Goal: Check status: Check status

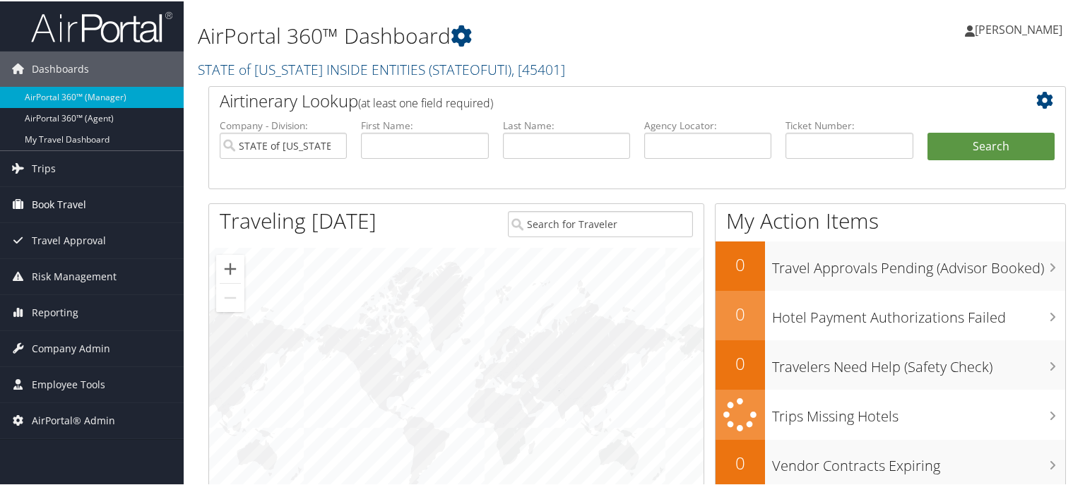
click at [64, 201] on span "Book Travel" at bounding box center [59, 203] width 54 height 35
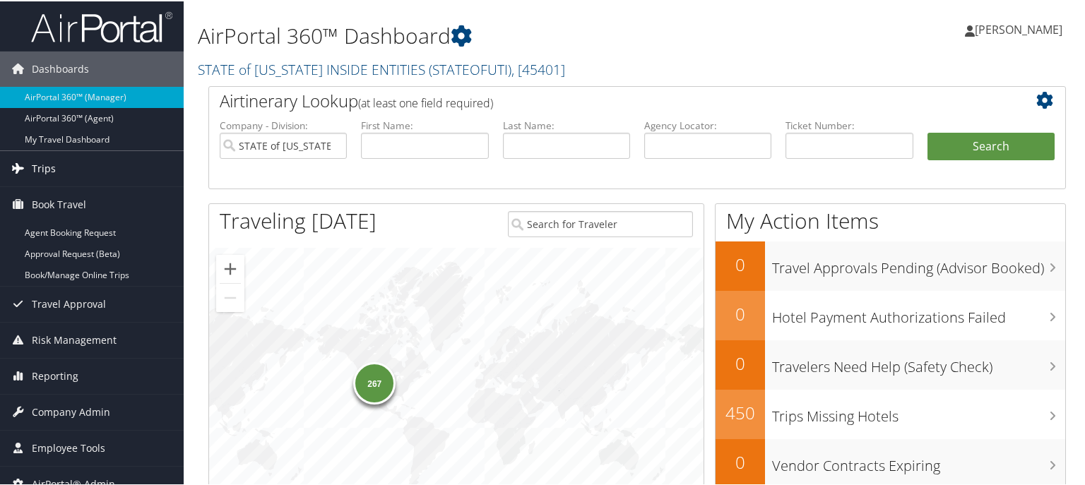
click at [46, 164] on span "Trips" at bounding box center [44, 167] width 24 height 35
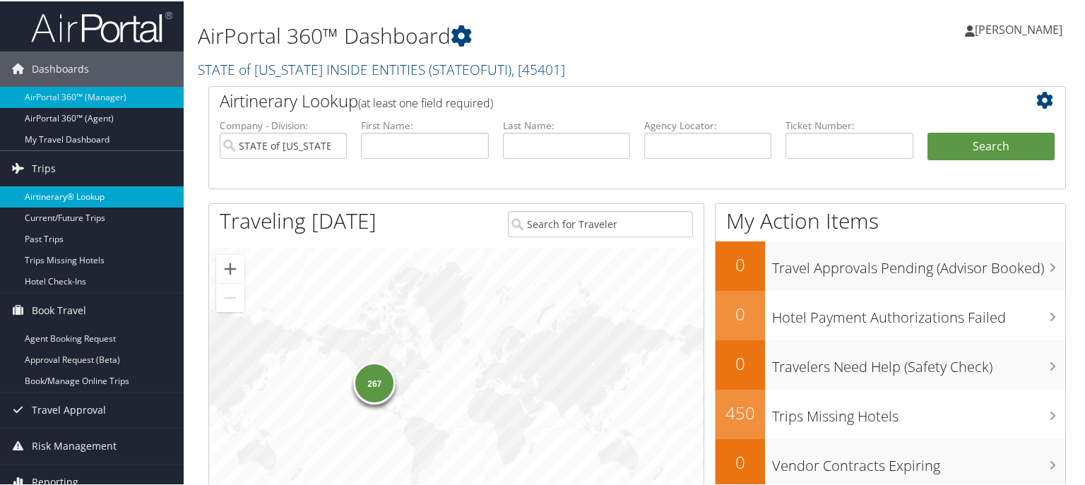
click at [76, 196] on link "Airtinerary® Lookup" at bounding box center [92, 195] width 184 height 21
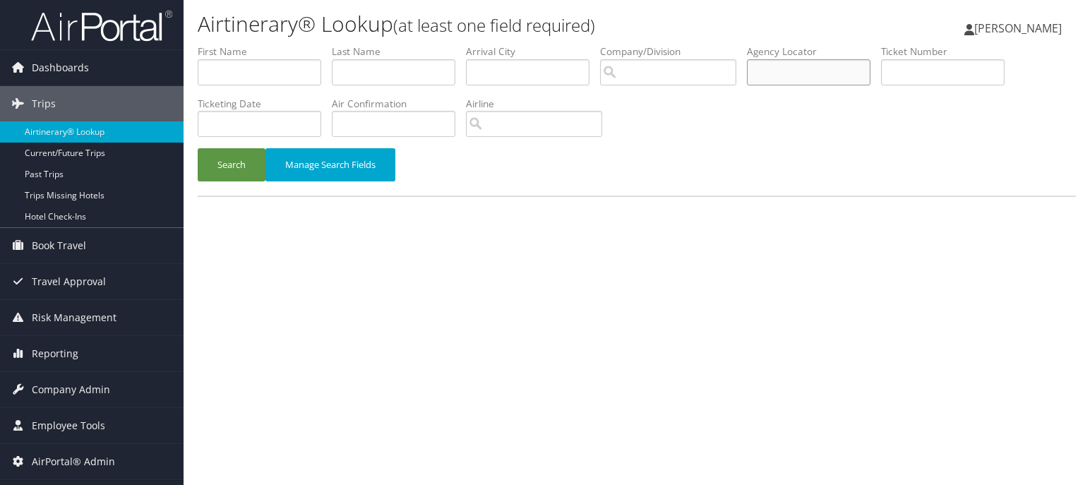
click at [798, 72] on input "text" at bounding box center [809, 72] width 124 height 26
paste input "CMZL6T"
type input "CMZL6T"
click at [250, 164] on button "Search" at bounding box center [232, 164] width 68 height 33
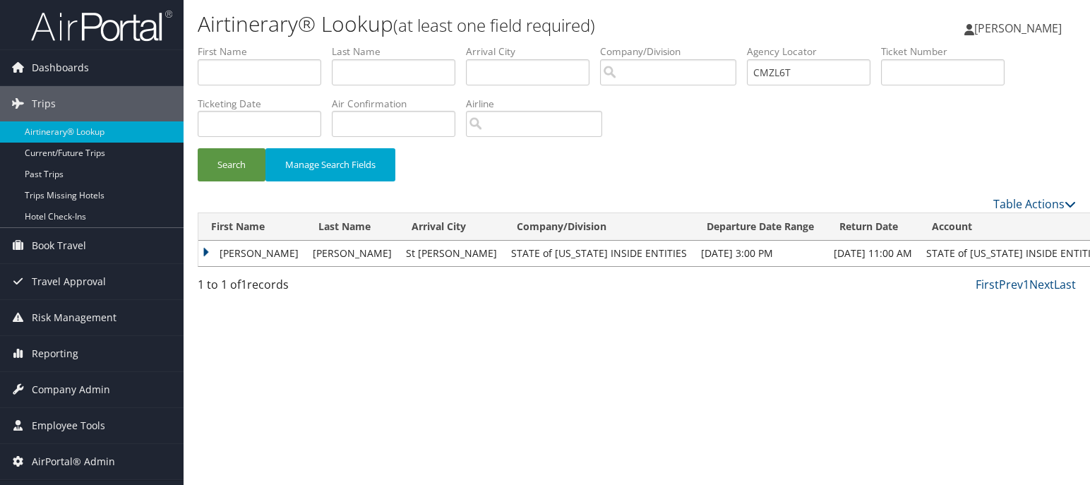
click at [208, 249] on td "[PERSON_NAME]" at bounding box center [251, 253] width 107 height 25
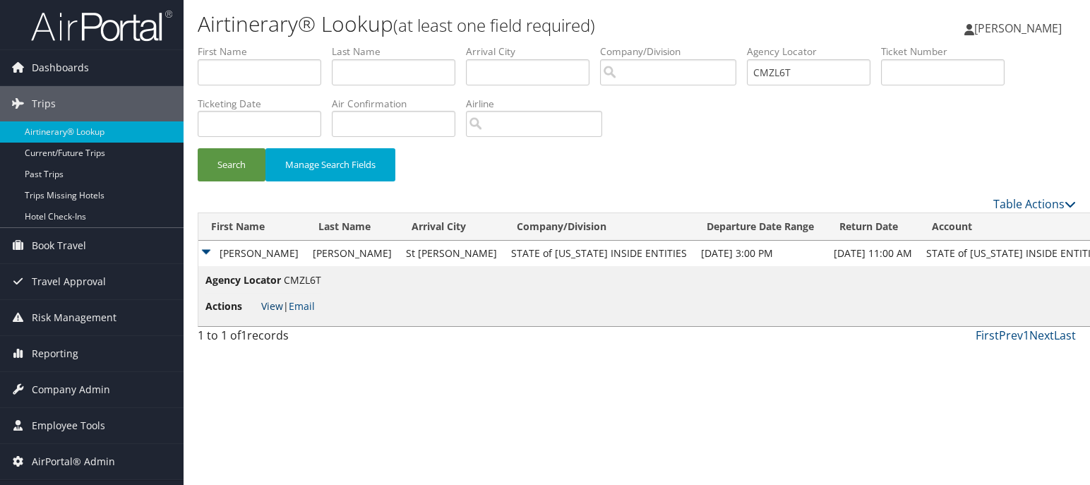
click at [268, 304] on link "View" at bounding box center [272, 305] width 22 height 13
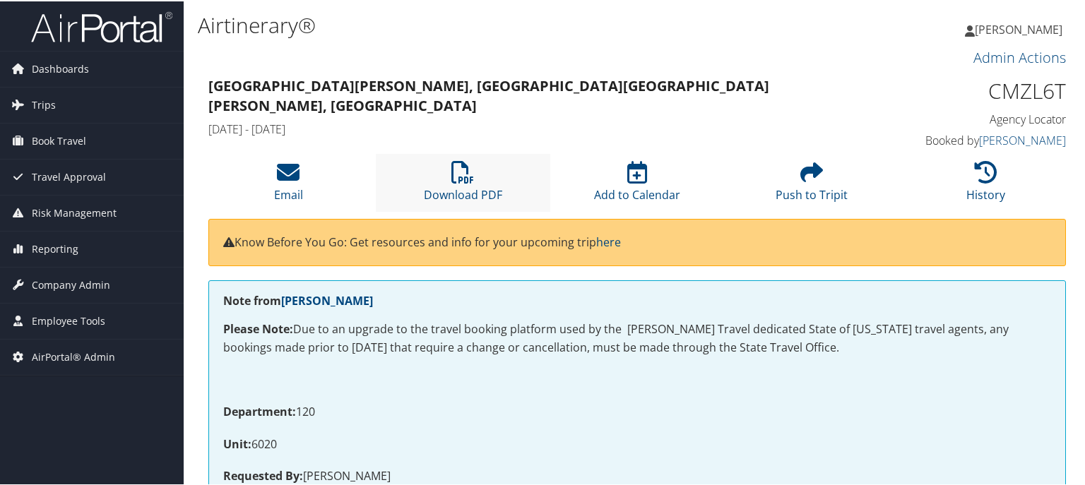
click at [444, 179] on li "Download PDF" at bounding box center [463, 181] width 174 height 57
